Goal: Transaction & Acquisition: Book appointment/travel/reservation

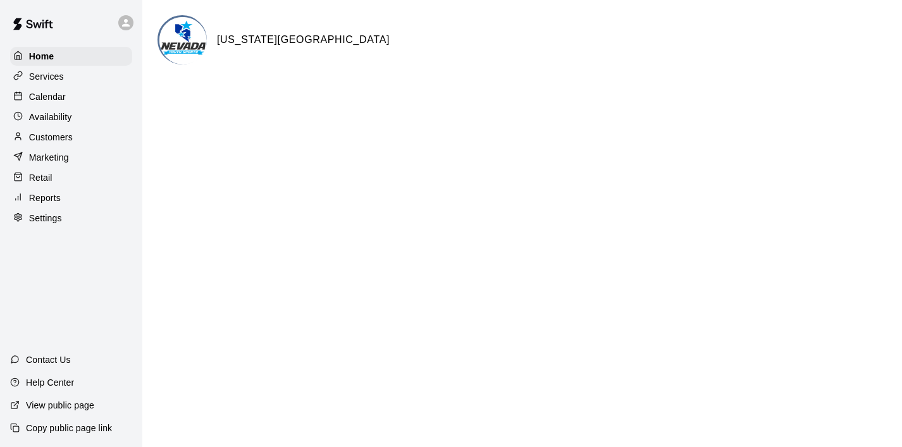
click at [60, 98] on p "Calendar" at bounding box center [47, 96] width 37 height 13
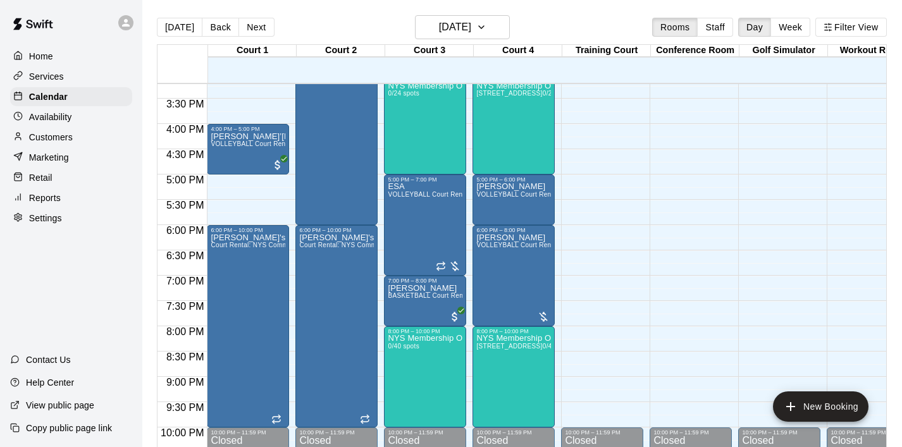
scroll to position [775, 0]
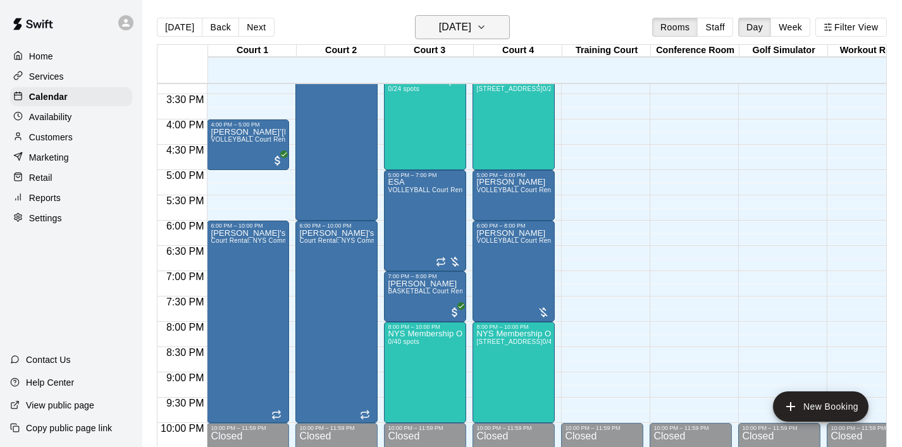
click at [487, 29] on icon "button" at bounding box center [481, 27] width 10 height 15
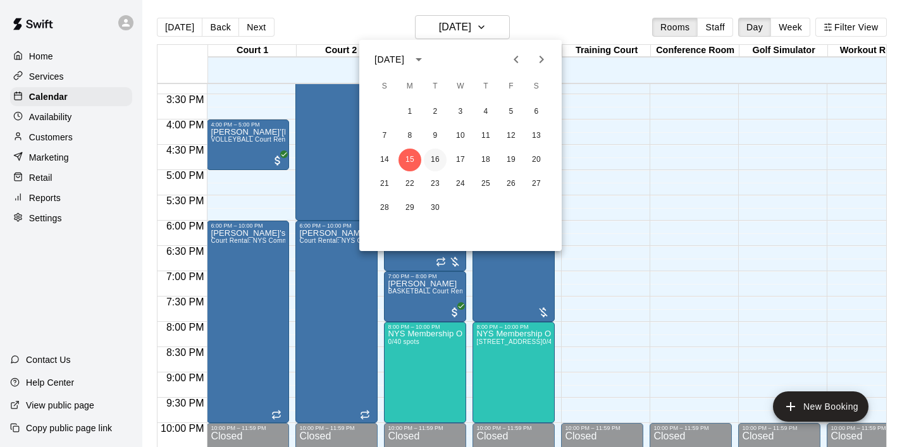
click at [439, 163] on button "16" at bounding box center [435, 160] width 23 height 23
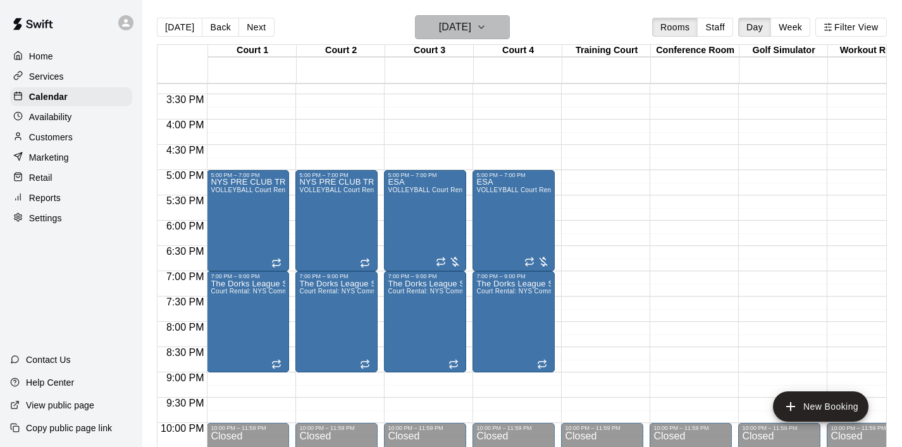
click at [487, 22] on icon "button" at bounding box center [481, 27] width 10 height 15
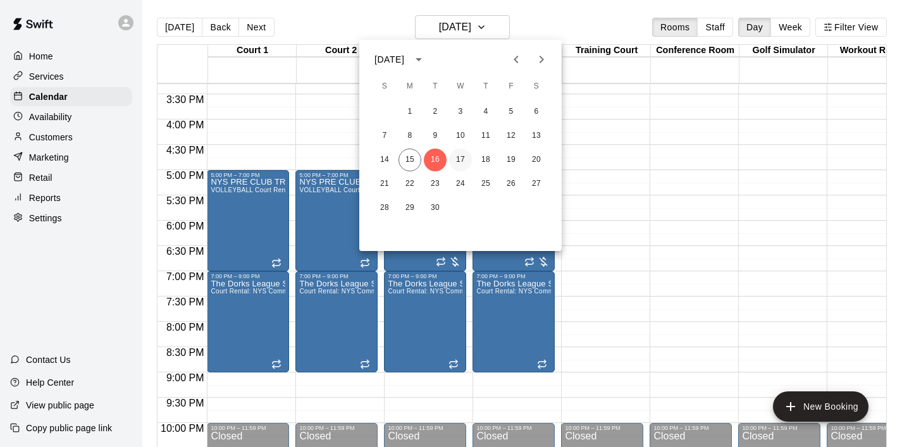
click at [463, 161] on button "17" at bounding box center [460, 160] width 23 height 23
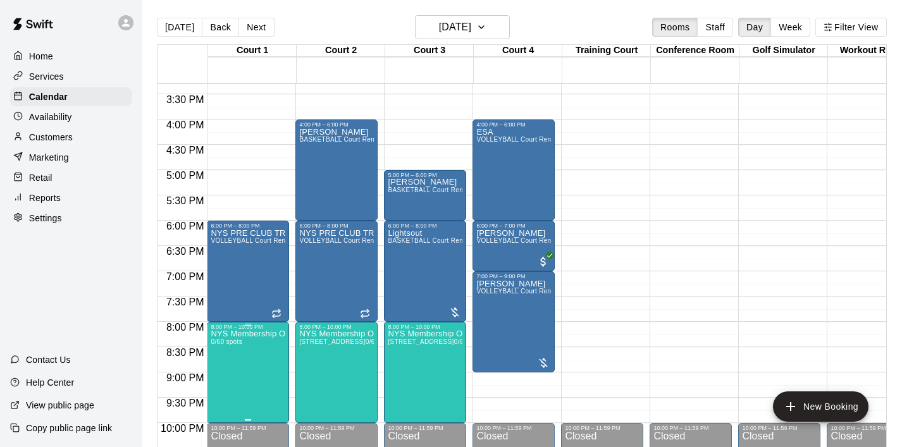
click at [256, 334] on p "NYS Membership Open Gym / Drop-Ins" at bounding box center [248, 334] width 75 height 0
click at [224, 342] on icon "edit" at bounding box center [223, 347] width 15 height 15
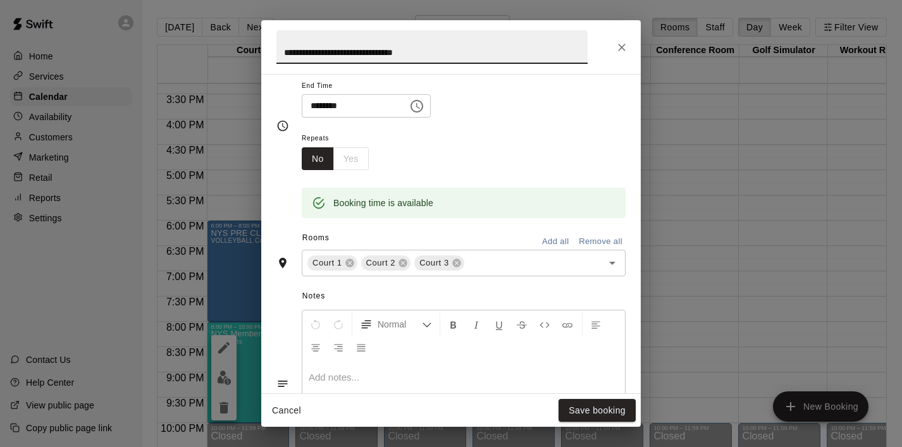
scroll to position [209, 0]
click at [349, 266] on icon at bounding box center [349, 263] width 8 height 8
click at [587, 414] on button "Save booking" at bounding box center [597, 410] width 77 height 23
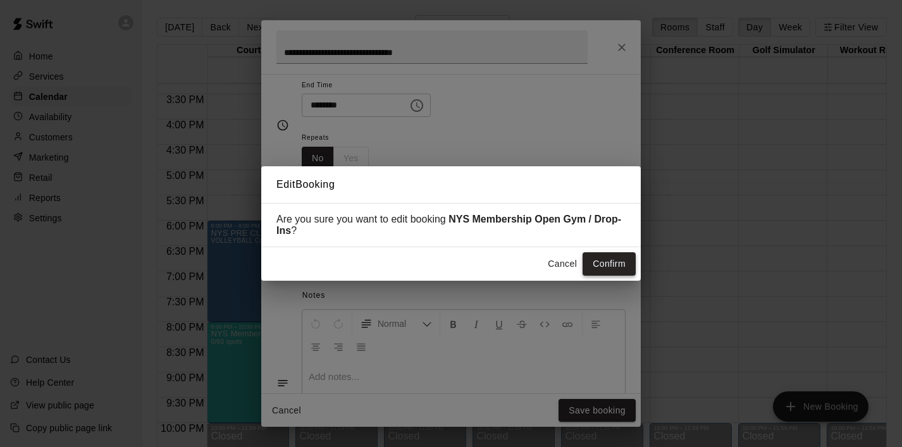
click at [620, 271] on button "Confirm" at bounding box center [609, 263] width 53 height 23
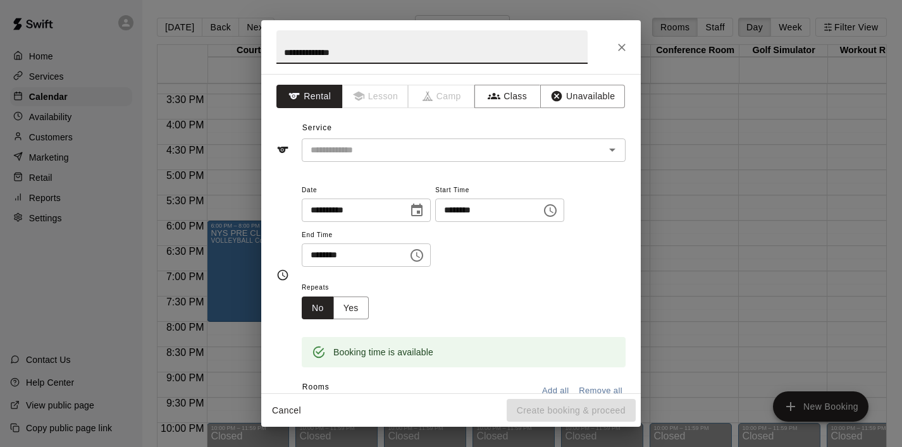
click at [323, 49] on input "**********" at bounding box center [432, 47] width 311 height 34
click at [379, 56] on input "**********" at bounding box center [432, 47] width 311 height 34
type input "**********"
click at [419, 256] on icon "Choose time, selected time is 8:30 PM" at bounding box center [416, 255] width 15 height 15
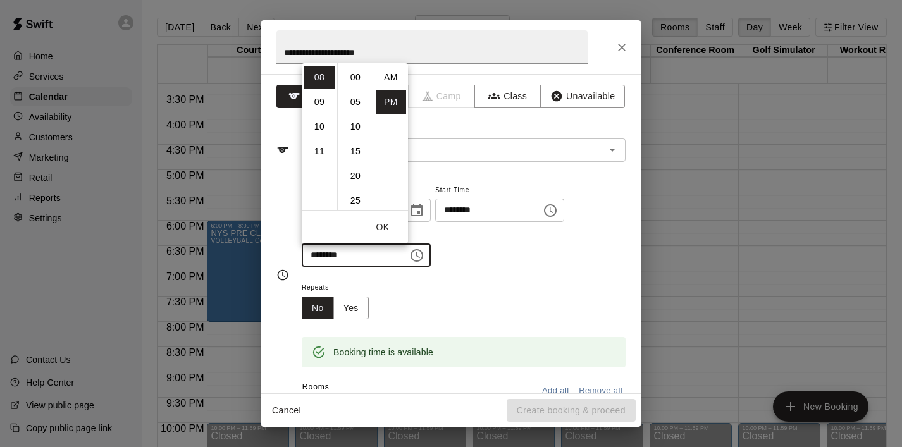
scroll to position [23, 0]
click at [324, 106] on li "09" at bounding box center [319, 101] width 30 height 23
click at [357, 75] on li "00" at bounding box center [355, 77] width 30 height 23
type input "********"
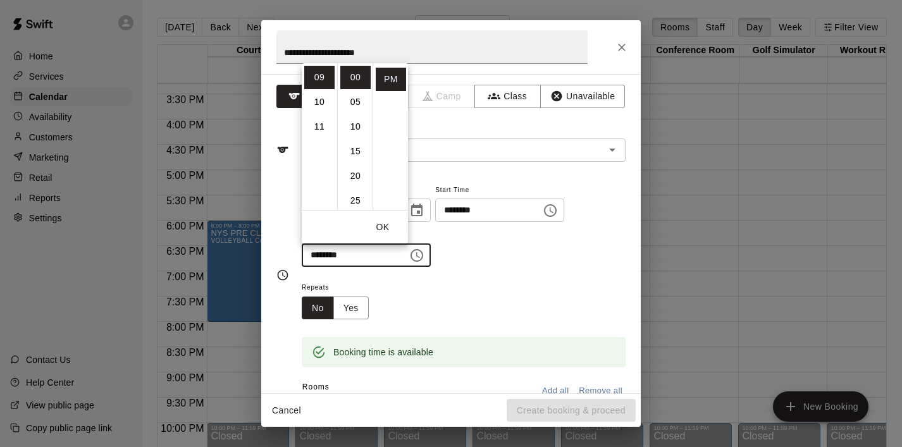
click at [383, 230] on button "OK" at bounding box center [383, 227] width 40 height 23
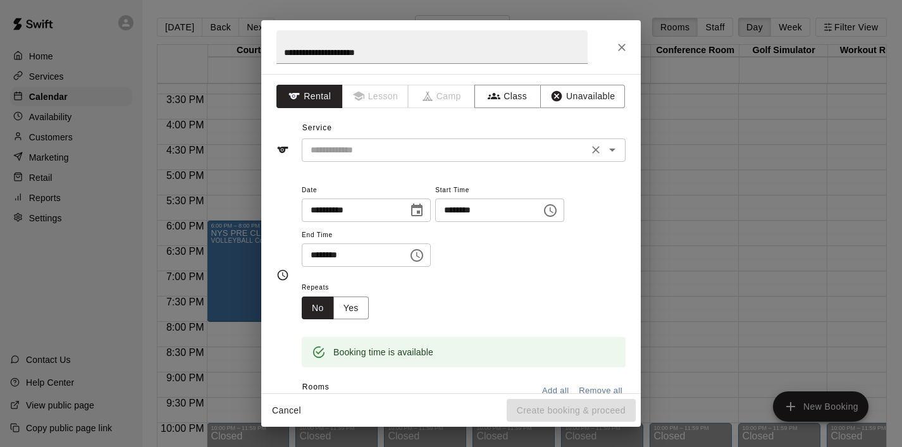
click at [618, 147] on icon "Open" at bounding box center [612, 149] width 15 height 15
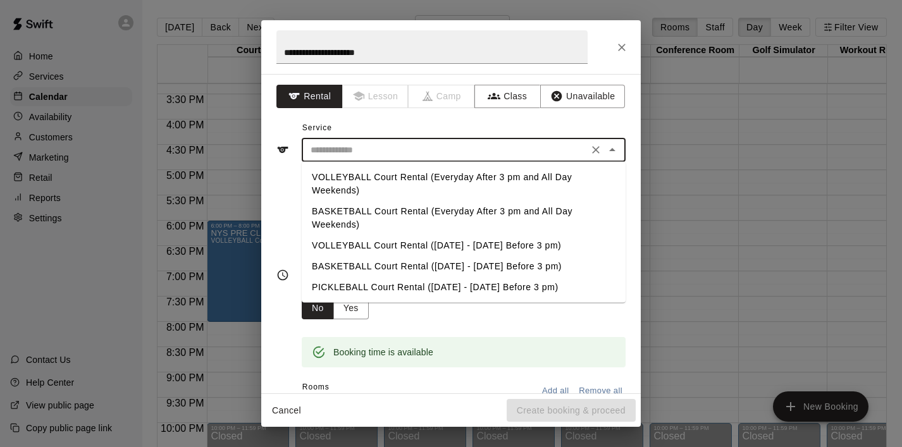
click at [534, 177] on li "VOLLEYBALL Court Rental (Everyday After 3 pm and All Day Weekends)" at bounding box center [464, 184] width 324 height 34
type input "**********"
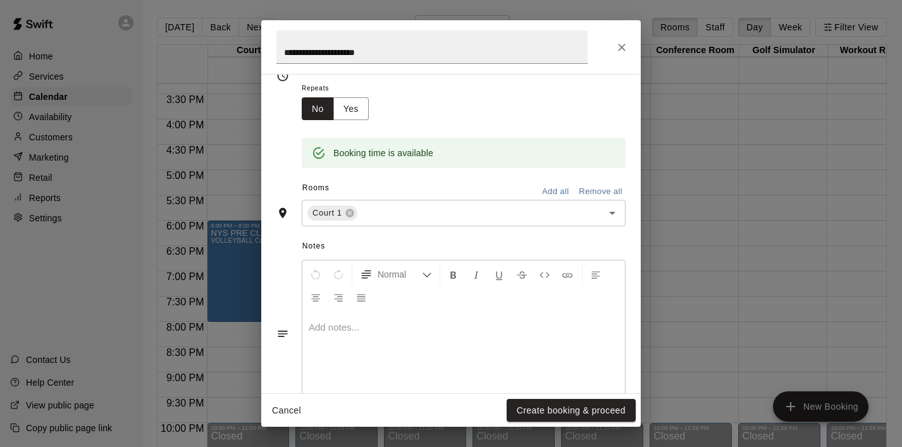
scroll to position [237, 0]
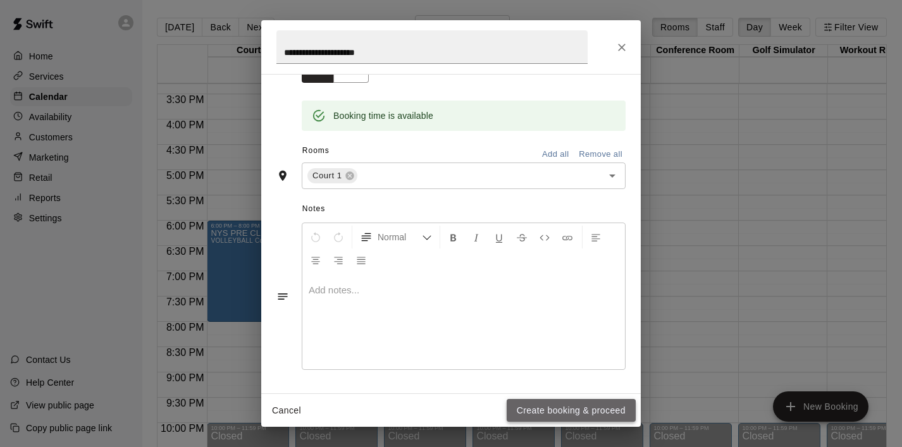
click at [560, 411] on button "Create booking & proceed" at bounding box center [571, 410] width 129 height 23
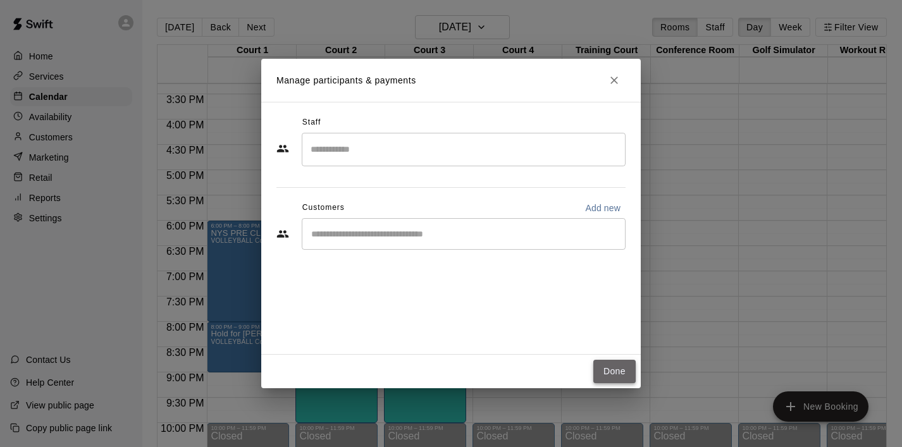
click at [616, 375] on button "Done" at bounding box center [615, 371] width 42 height 23
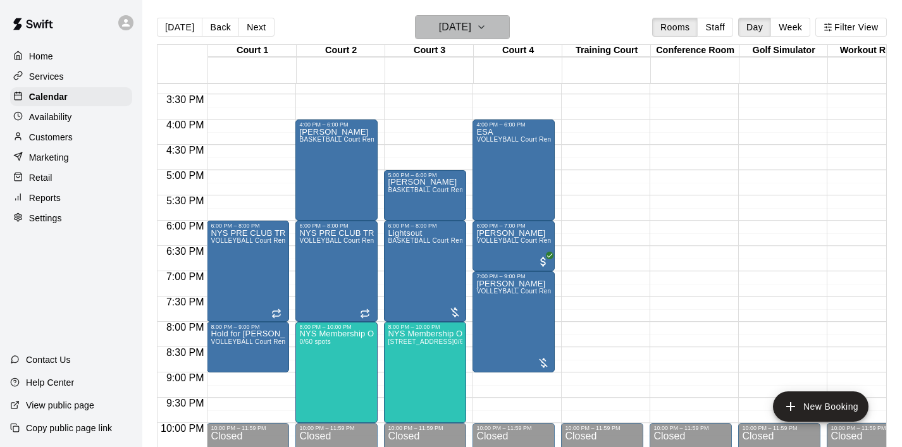
click at [487, 24] on icon "button" at bounding box center [481, 27] width 10 height 15
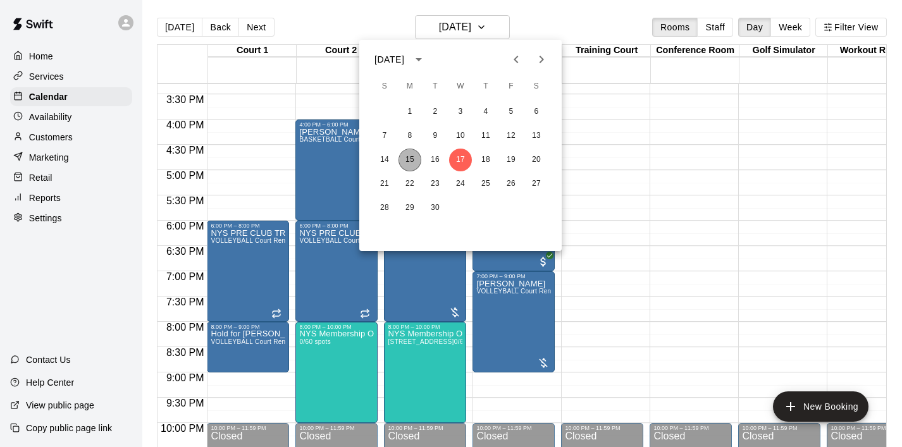
click at [408, 158] on button "15" at bounding box center [410, 160] width 23 height 23
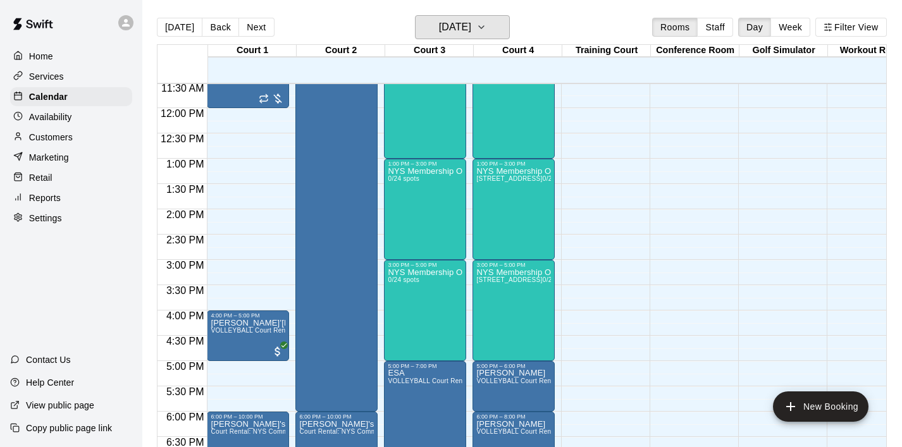
scroll to position [597, 0]
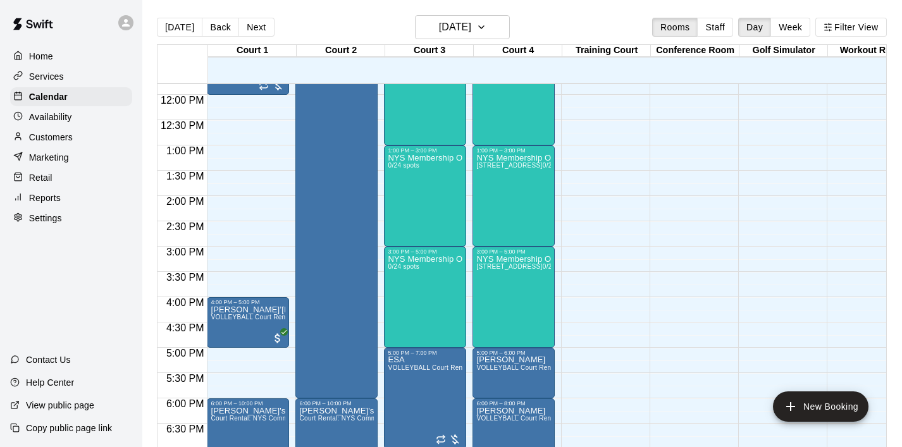
click at [38, 57] on p "Home" at bounding box center [41, 56] width 24 height 13
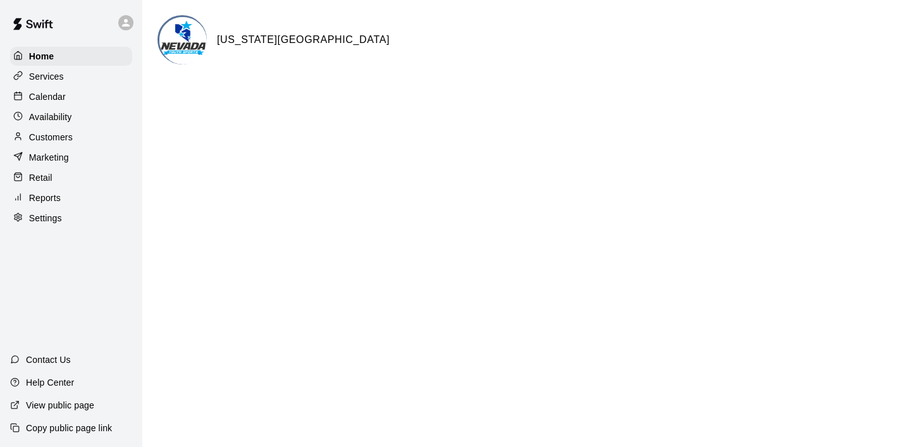
click at [58, 94] on p "Calendar" at bounding box center [47, 96] width 37 height 13
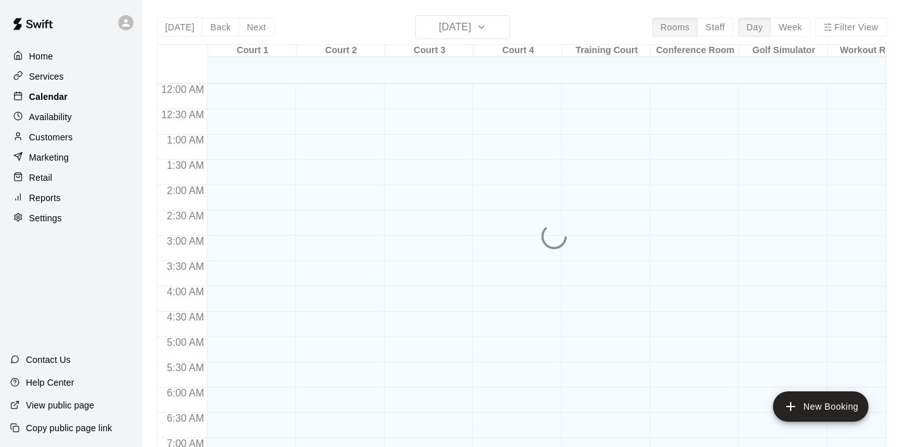
scroll to position [552, 0]
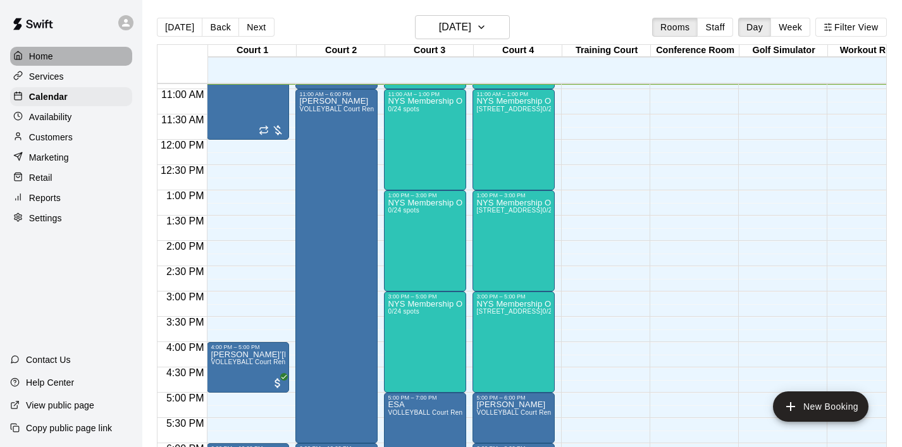
click at [45, 60] on p "Home" at bounding box center [41, 56] width 24 height 13
